Goal: Register for event/course

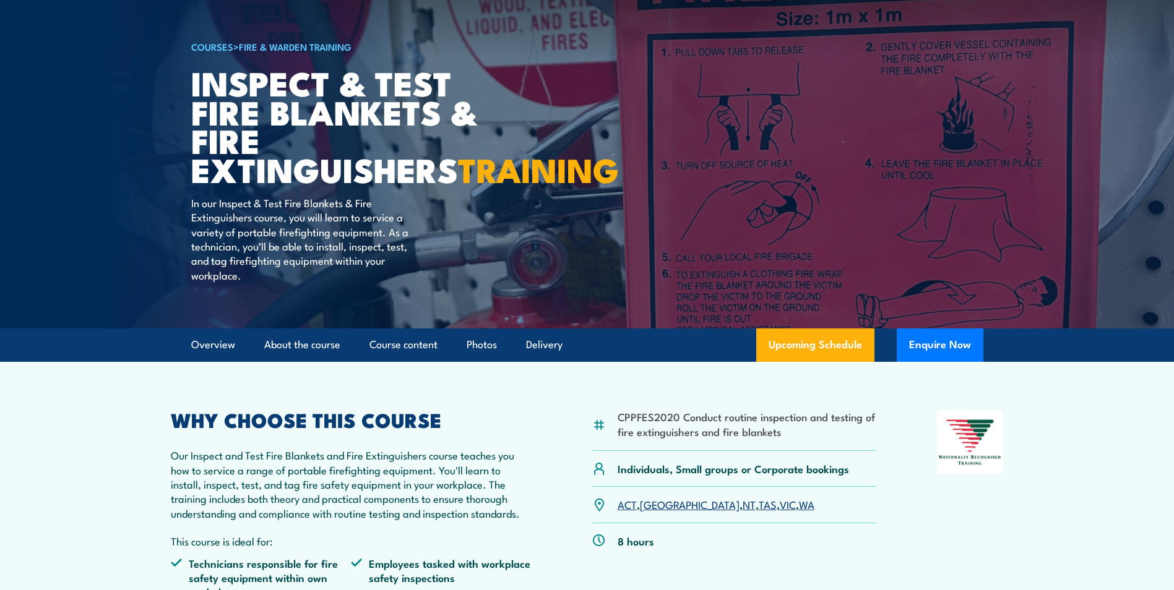
scroll to position [124, 0]
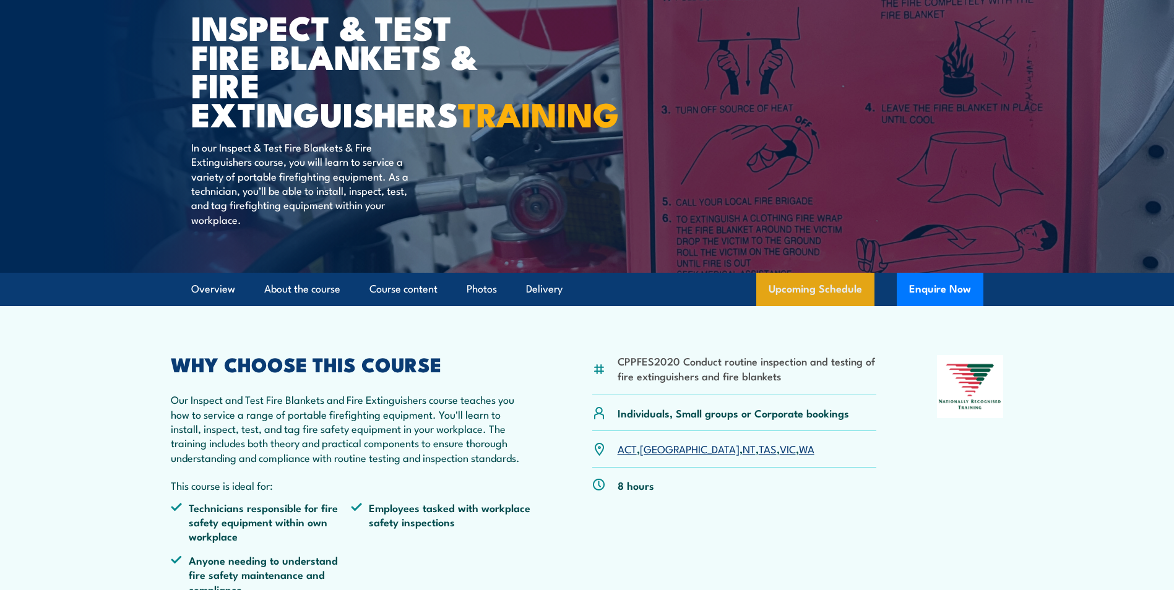
click at [813, 306] on link "Upcoming Schedule" at bounding box center [815, 289] width 118 height 33
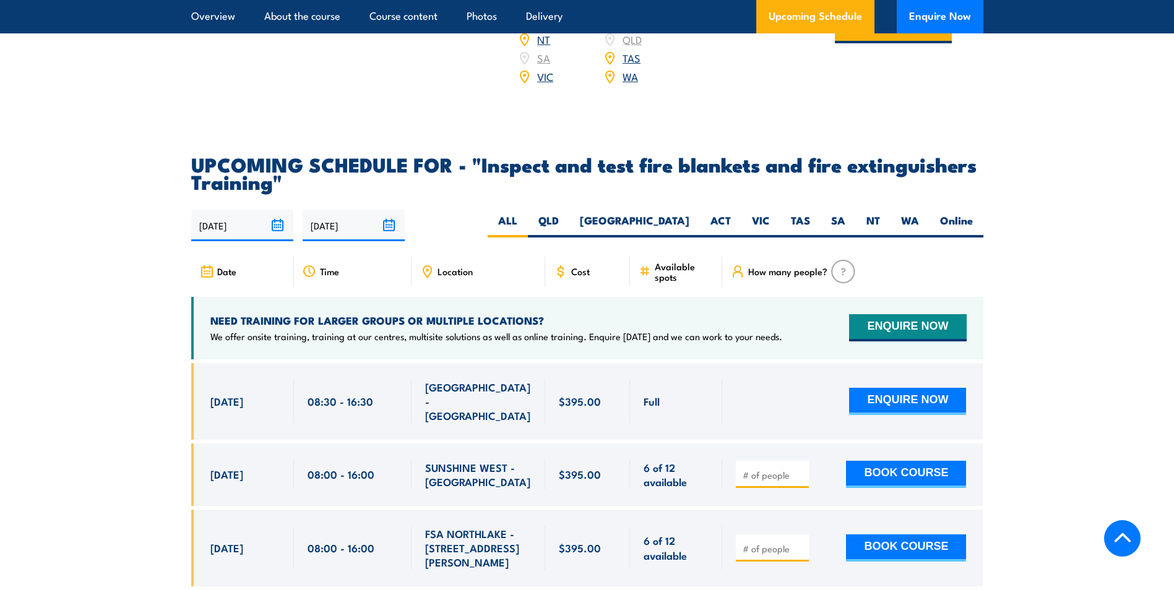
scroll to position [2113, 0]
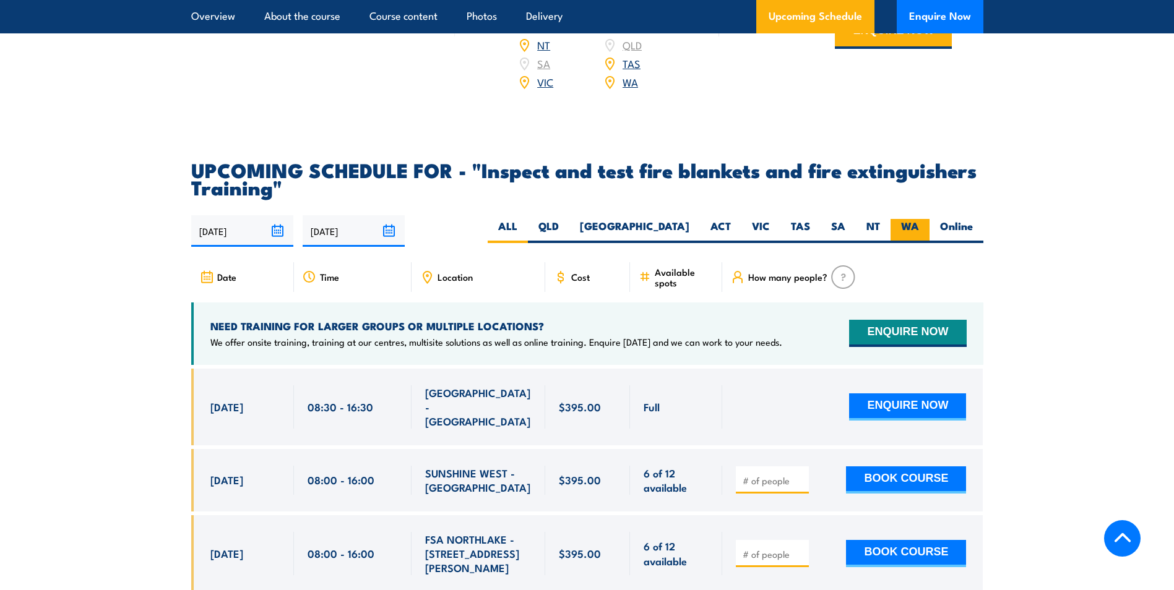
click at [905, 243] on label "WA" at bounding box center [909, 231] width 39 height 24
click at [919, 227] on input "WA" at bounding box center [923, 223] width 8 height 8
radio input "true"
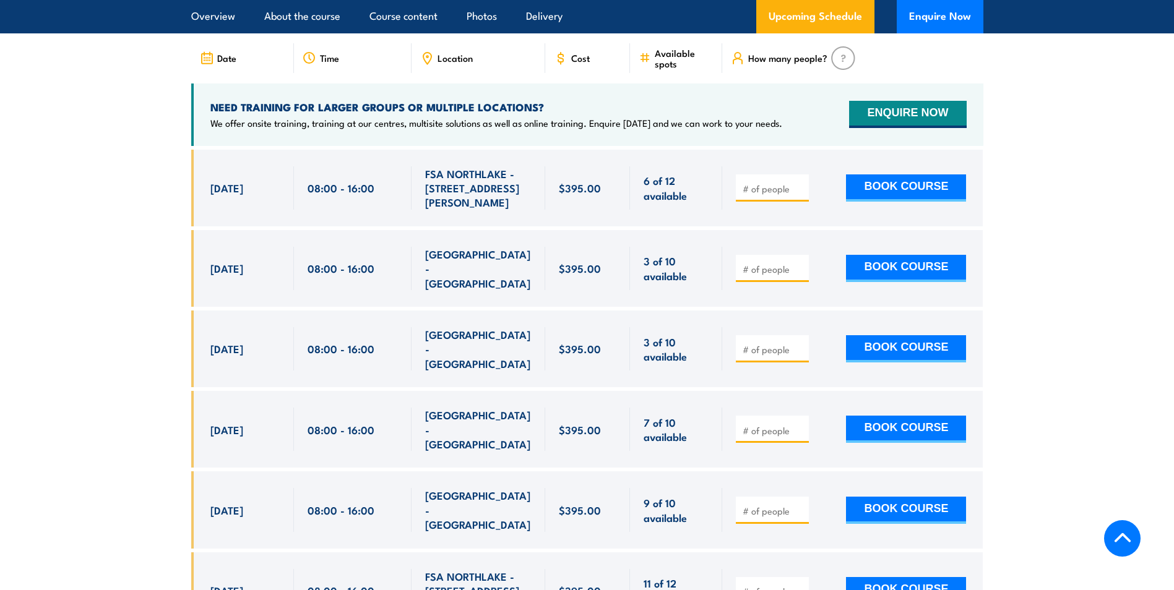
scroll to position [2360, 0]
